Goal: Task Accomplishment & Management: Use online tool/utility

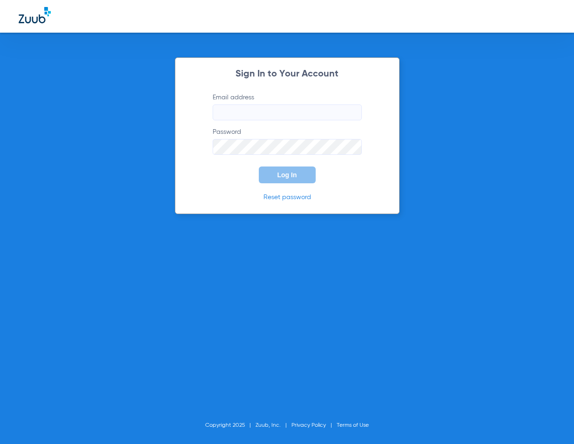
type input "[EMAIL_ADDRESS][DOMAIN_NAME]"
click at [282, 181] on button "Log In" at bounding box center [287, 174] width 57 height 17
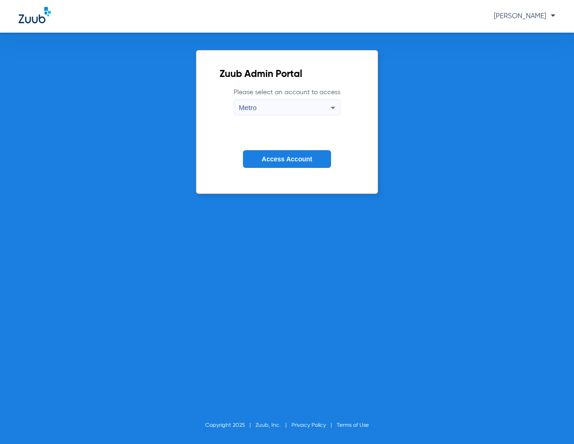
click at [259, 156] on button "Access Account" at bounding box center [287, 159] width 88 height 18
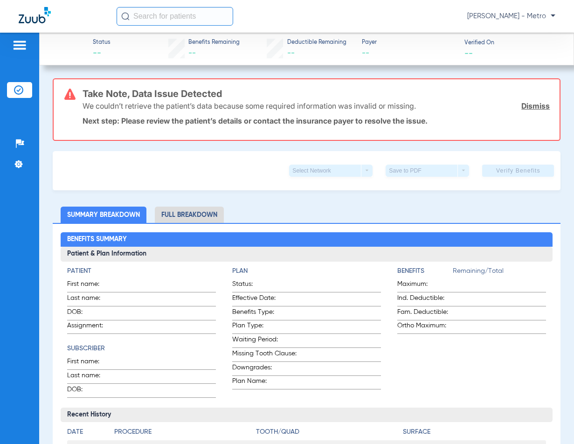
click at [165, 14] on input "text" at bounding box center [175, 16] width 117 height 19
click at [182, 215] on li "Full Breakdown" at bounding box center [189, 214] width 69 height 16
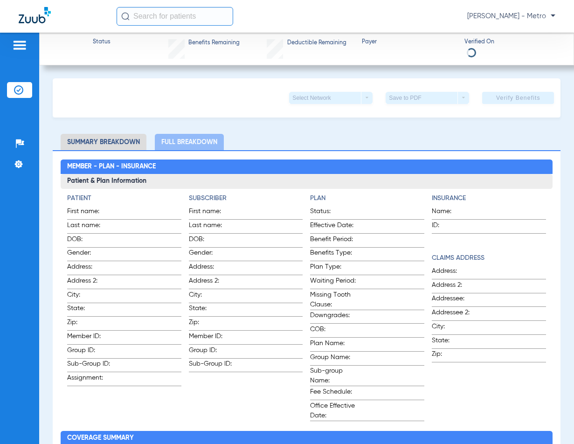
click at [21, 50] on img at bounding box center [19, 45] width 15 height 11
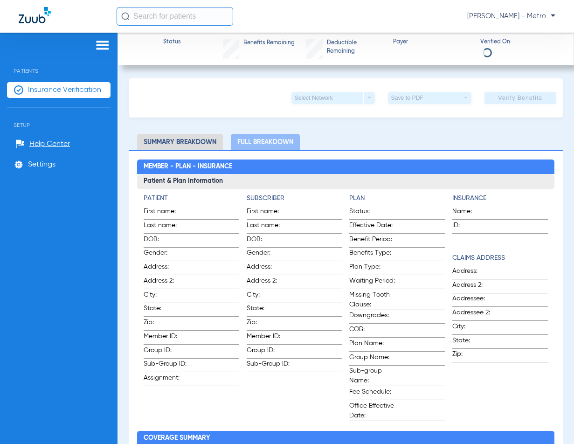
click at [82, 93] on span "Insurance Verification" at bounding box center [64, 89] width 73 height 9
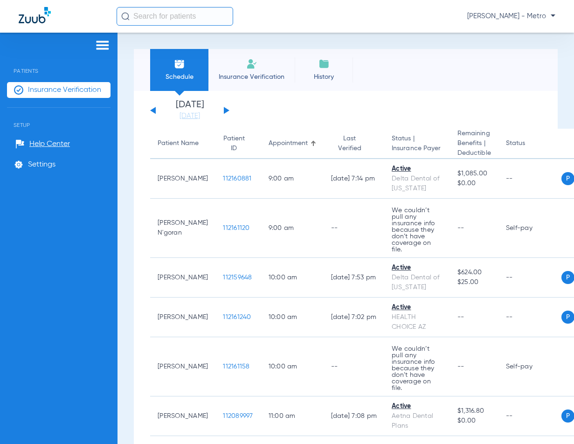
click at [261, 72] on span "Insurance Verification" at bounding box center [251, 76] width 72 height 9
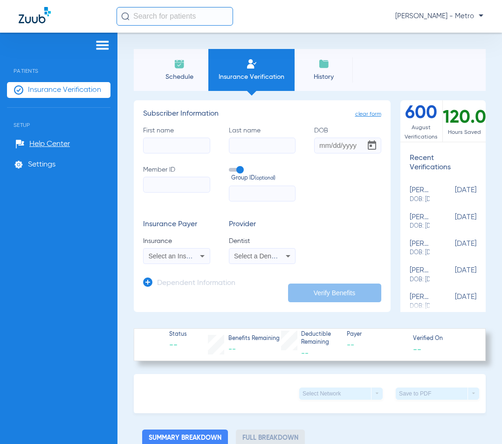
click at [176, 182] on input "Member ID" at bounding box center [176, 185] width 67 height 16
paste input "A82630337"
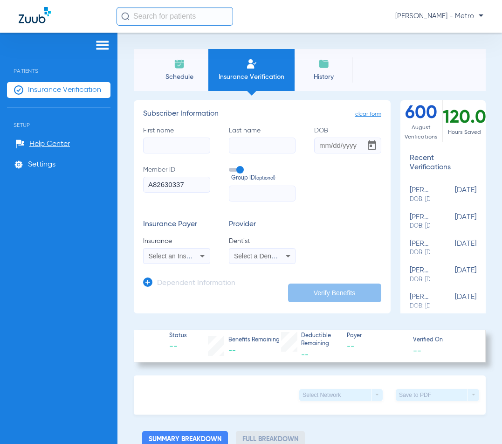
type input "A82630337"
click at [181, 141] on input "First name" at bounding box center [176, 145] width 67 height 16
type input "jAYDEN"
type input "n'GORAN"
click at [318, 145] on input "DOB" at bounding box center [347, 145] width 67 height 16
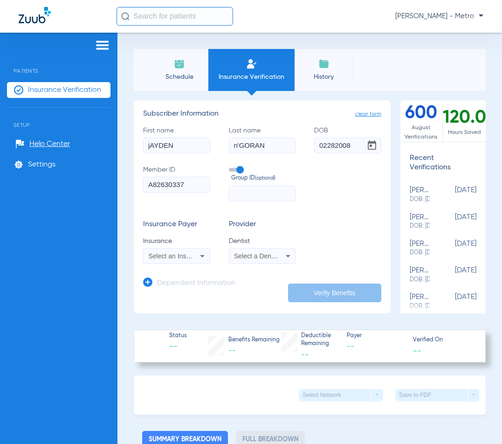
type input "[DATE]"
click at [198, 262] on mat-select "Select an Insurance" at bounding box center [176, 256] width 67 height 16
click at [197, 257] on icon at bounding box center [202, 255] width 11 height 11
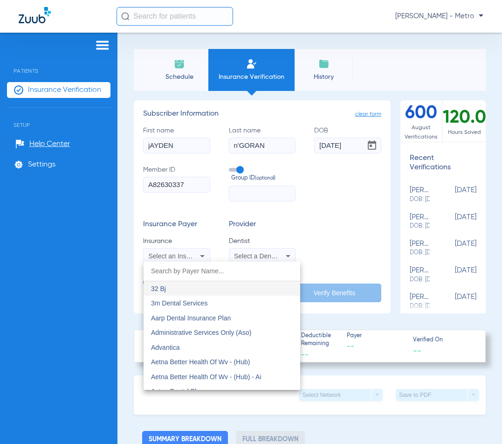
click at [209, 274] on input "dropdown search" at bounding box center [222, 270] width 157 height 19
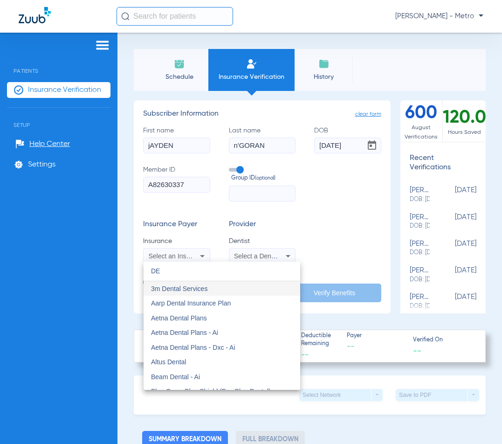
type input "D"
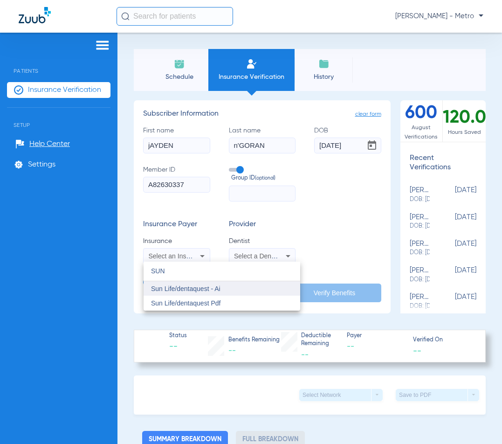
type input "SUN"
click at [209, 283] on mat-option "Sun Life/dentaquest - Ai" at bounding box center [222, 288] width 157 height 15
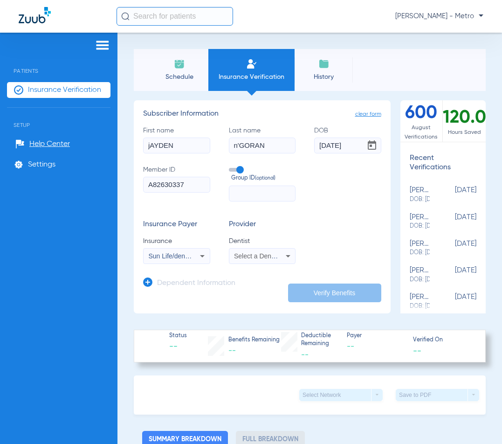
click at [269, 256] on span "Select a Dentist" at bounding box center [257, 255] width 46 height 7
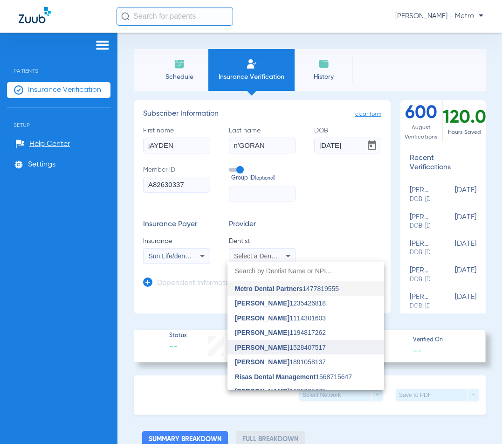
click at [260, 350] on span "Jason Miller" at bounding box center [262, 346] width 55 height 7
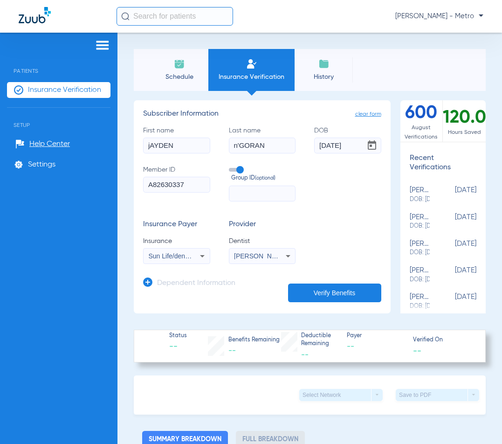
click at [330, 296] on button "Verify Benefits" at bounding box center [334, 292] width 93 height 19
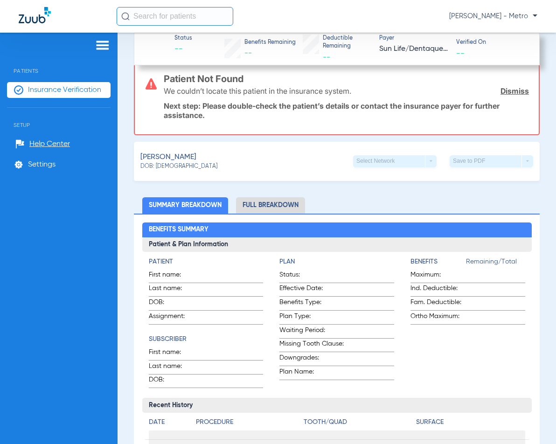
scroll to position [326, 0]
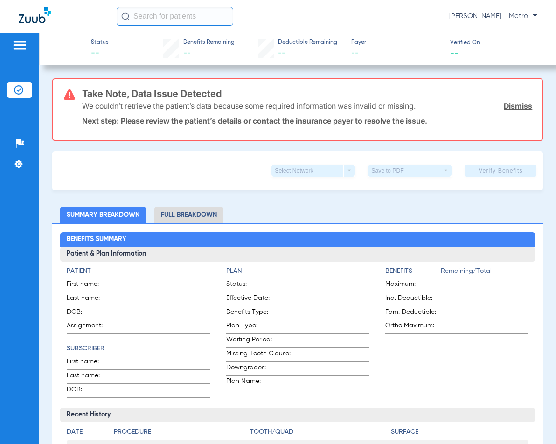
click at [166, 12] on input "text" at bounding box center [175, 16] width 117 height 19
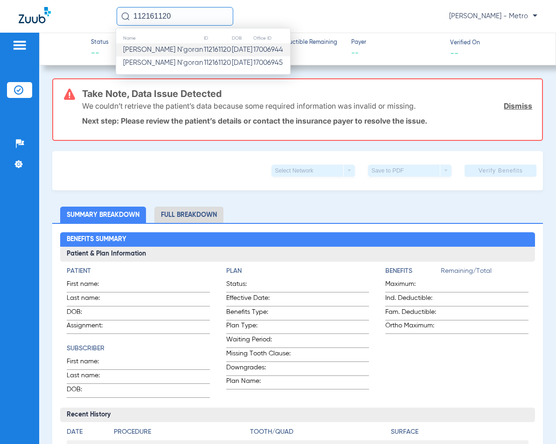
click at [203, 53] on td "112161120" at bounding box center [217, 49] width 28 height 13
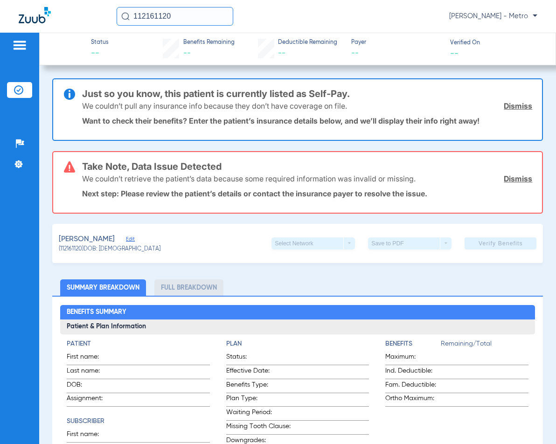
click at [515, 108] on link "Dismiss" at bounding box center [517, 105] width 28 height 9
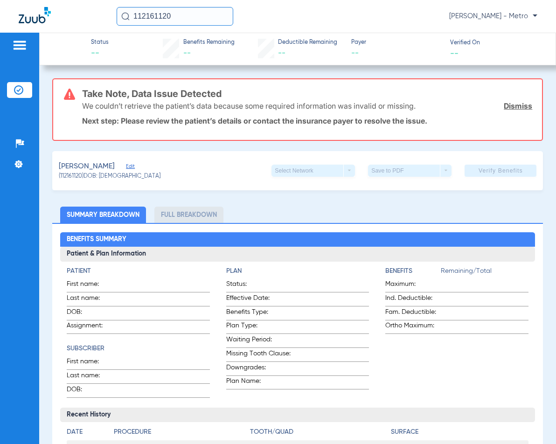
click at [516, 109] on link "Dismiss" at bounding box center [517, 105] width 28 height 9
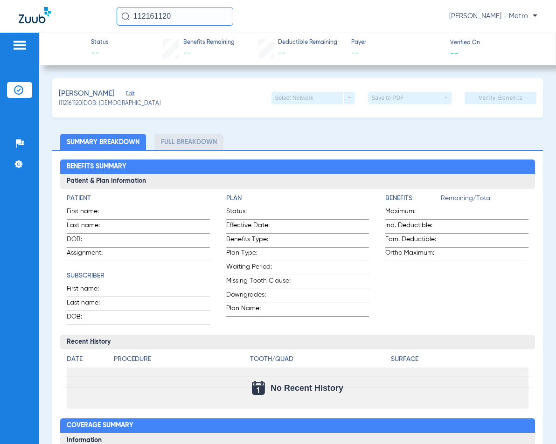
click at [185, 107] on div "[PERSON_NAME] Edit (112161120) DOB: [DEMOGRAPHIC_DATA] Select Network arrow_dro…" at bounding box center [297, 97] width 491 height 39
click at [189, 138] on li "Full Breakdown" at bounding box center [188, 142] width 69 height 16
click at [185, 19] on input "112161120" at bounding box center [175, 16] width 117 height 19
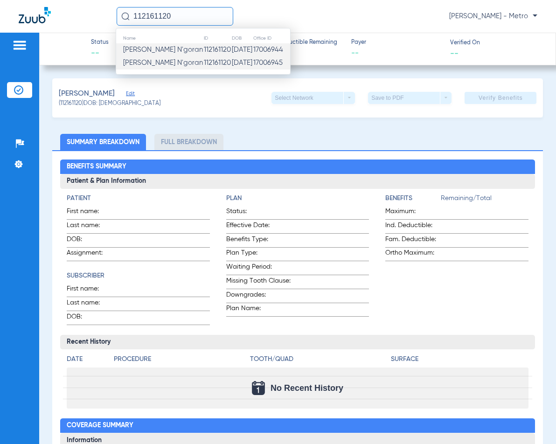
click at [176, 62] on td "[PERSON_NAME] N'goran" at bounding box center [159, 62] width 87 height 13
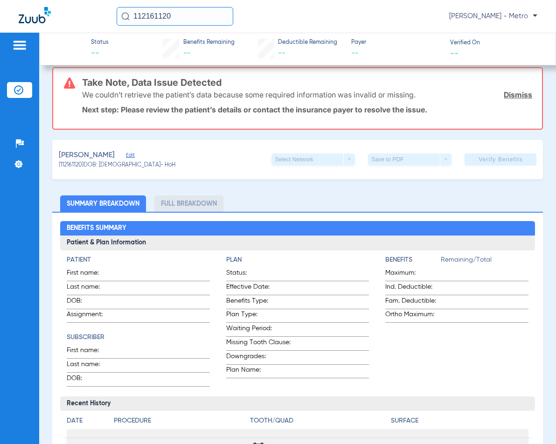
scroll to position [93, 0]
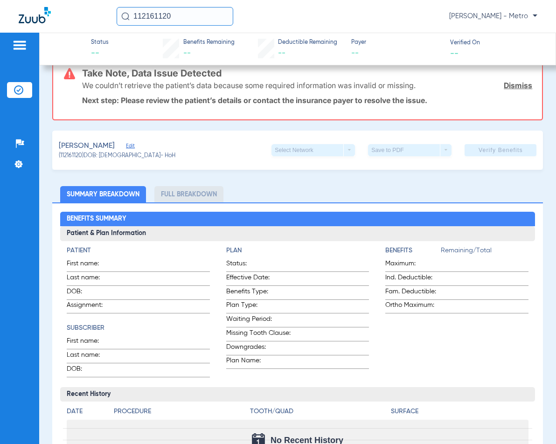
click at [510, 83] on link "Dismiss" at bounding box center [517, 85] width 28 height 9
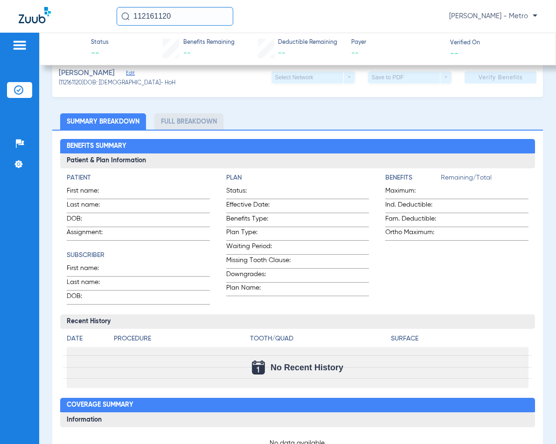
drag, startPoint x: 205, startPoint y: 23, endPoint x: 103, endPoint y: 25, distance: 101.6
click at [103, 25] on div "112161120 [PERSON_NAME] - Metro" at bounding box center [278, 16] width 556 height 33
type input "112161120"
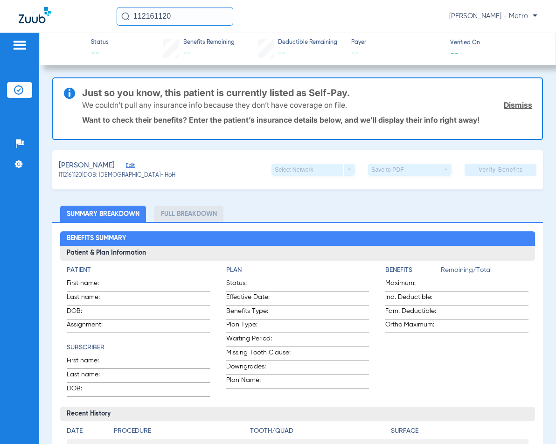
scroll to position [0, 0]
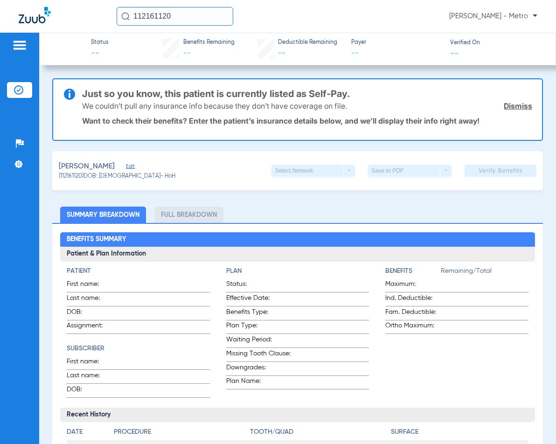
click at [189, 220] on li "Full Breakdown" at bounding box center [188, 214] width 69 height 16
click at [102, 219] on li "Summary Breakdown" at bounding box center [103, 214] width 86 height 16
